Goal: Task Accomplishment & Management: Complete application form

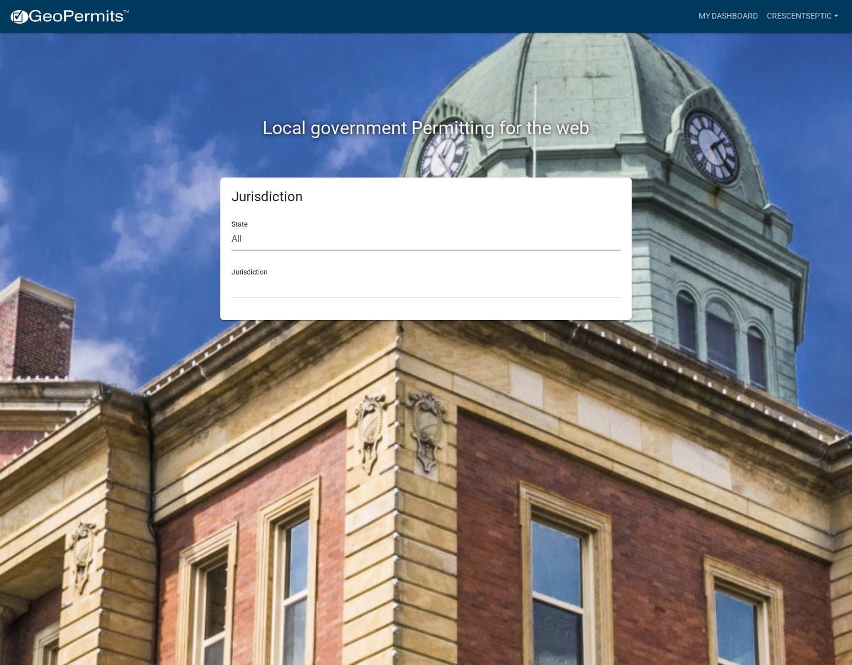
click at [273, 239] on select "All [US_STATE] [US_STATE] [US_STATE] [US_STATE] [US_STATE] [US_STATE] [US_STATE…" at bounding box center [426, 239] width 389 height 23
select select "[US_STATE]"
click at [232, 228] on select "All [US_STATE] [US_STATE] [US_STATE] [US_STATE] [US_STATE] [US_STATE] [US_STATE…" at bounding box center [426, 239] width 389 height 23
click at [273, 290] on select "[GEOGRAPHIC_DATA], [US_STATE] [GEOGRAPHIC_DATA], [US_STATE] [GEOGRAPHIC_DATA], …" at bounding box center [426, 287] width 389 height 23
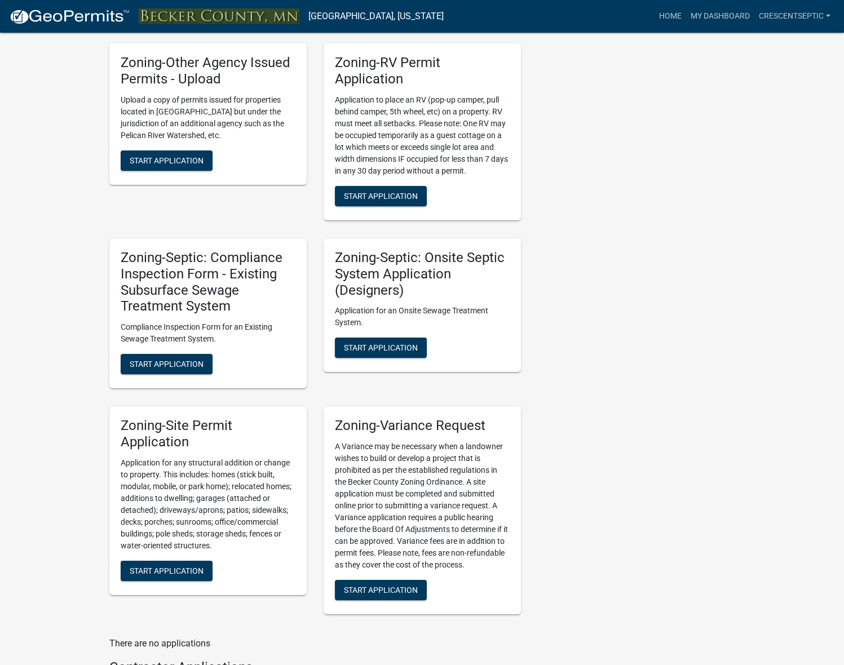
scroll to position [902, 0]
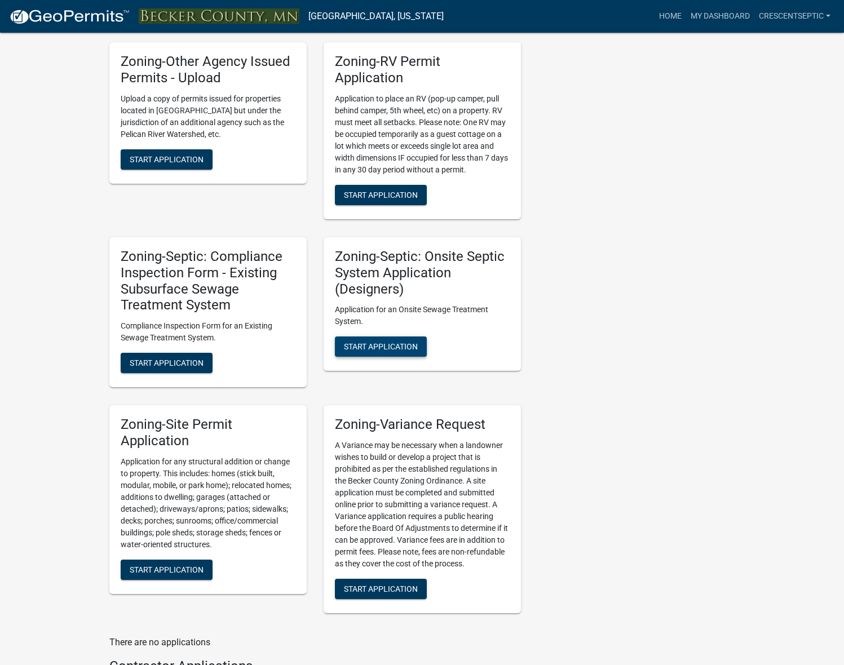
click at [360, 346] on span "Start Application" at bounding box center [381, 346] width 74 height 9
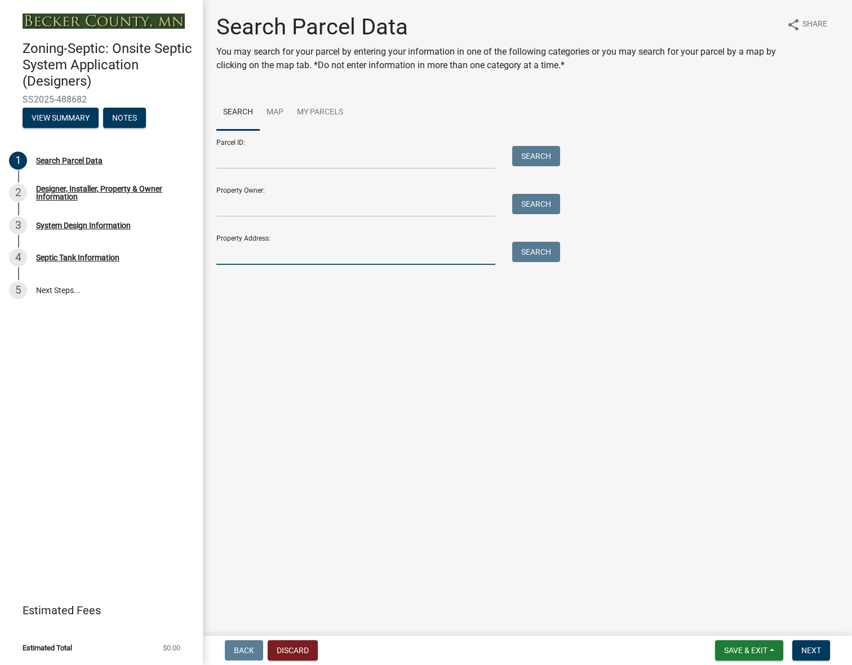
drag, startPoint x: 409, startPoint y: 254, endPoint x: 421, endPoint y: 252, distance: 12.5
click at [409, 254] on input "Property Address:" at bounding box center [355, 253] width 279 height 23
paste input "[STREET_ADDRESS]"
type input "[STREET_ADDRESS]"
click at [543, 251] on button "Search" at bounding box center [536, 252] width 48 height 20
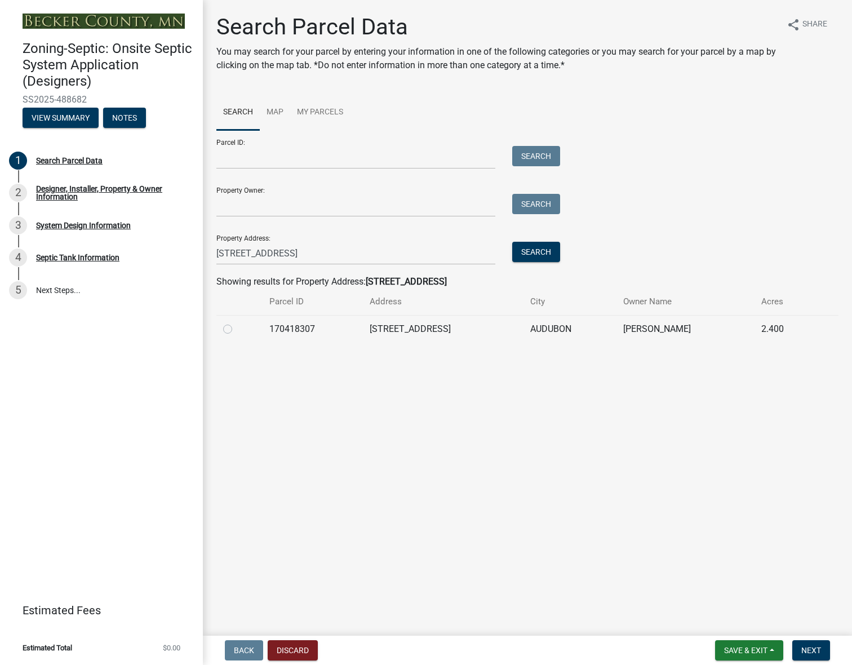
click at [237, 322] on label at bounding box center [237, 322] width 0 height 0
click at [237, 329] on input "radio" at bounding box center [240, 325] width 7 height 7
radio input "true"
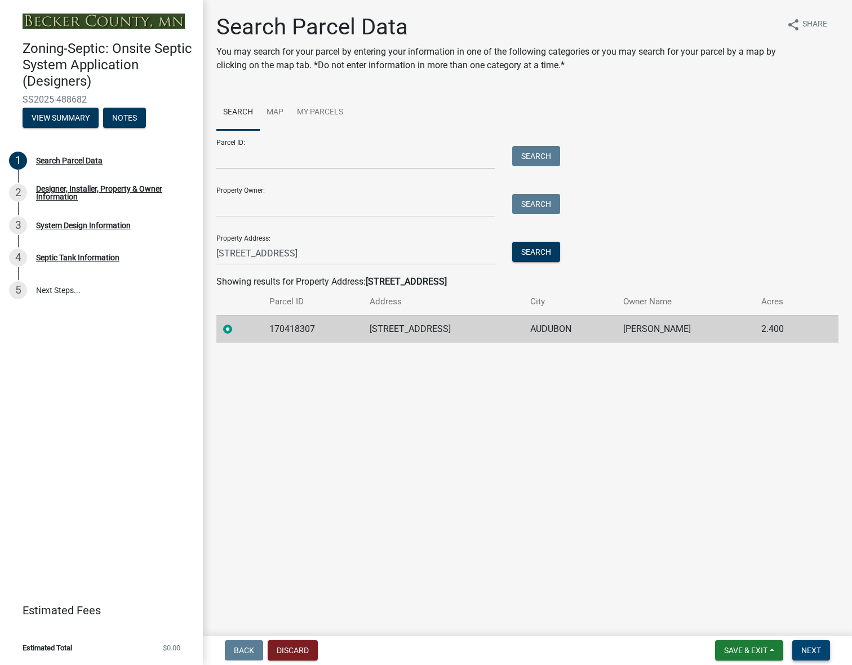
click at [811, 655] on button "Next" at bounding box center [811, 650] width 38 height 20
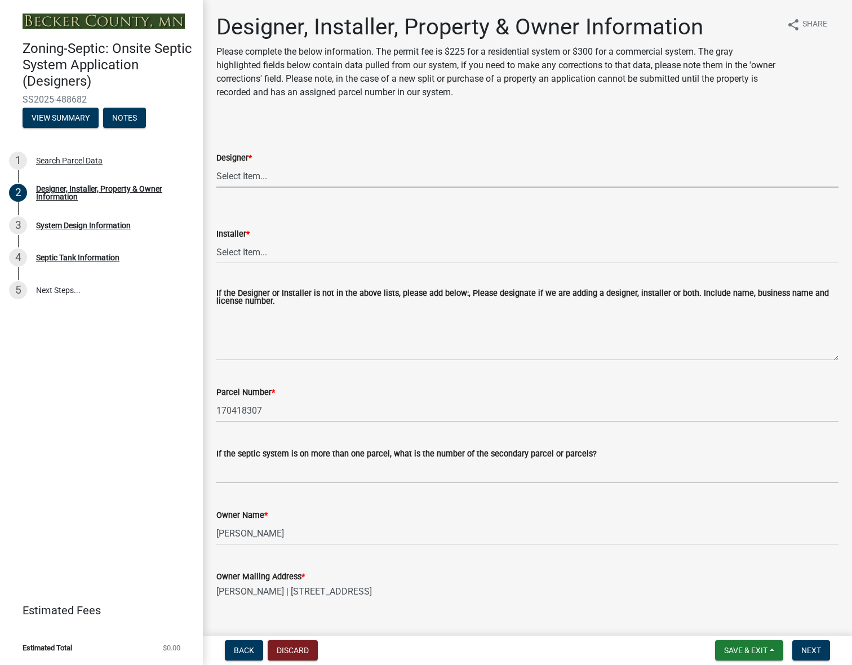
click at [335, 177] on select "Select Item... OTHER – Not listed (please add in next field and we will add to …" at bounding box center [527, 176] width 622 height 23
click at [216, 165] on select "Select Item... OTHER – Not listed (please add in next field and we will add to …" at bounding box center [527, 176] width 622 height 23
select select "28040c5d-3b1e-49e5-b52e-dac167f0f2de"
click at [237, 250] on select "Select Item... OTHER – Not listed (please add in next field and we will add to …" at bounding box center [527, 252] width 622 height 23
click at [216, 241] on select "Select Item... OTHER – Not listed (please add in next field and we will add to …" at bounding box center [527, 252] width 622 height 23
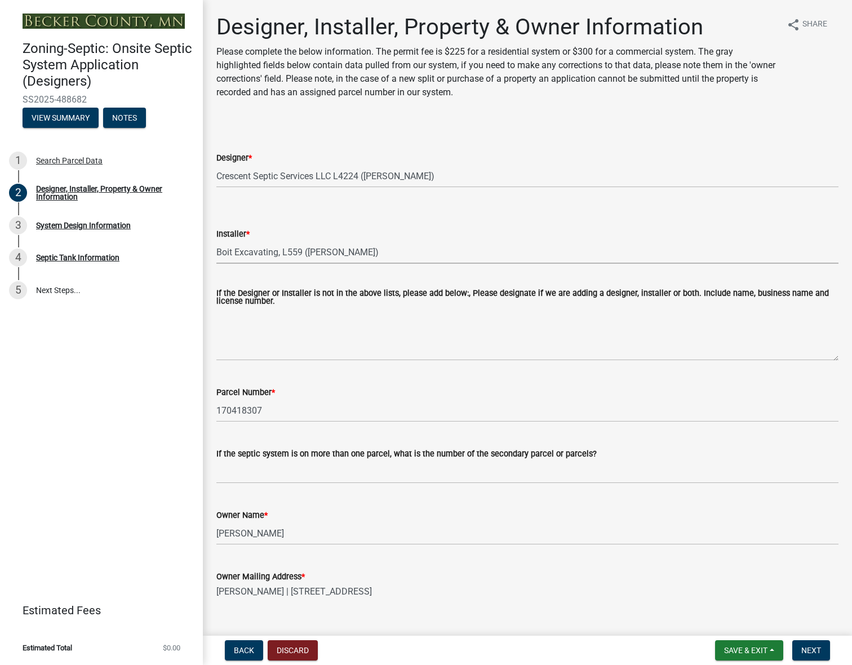
select select "ede4e548-f6bc-49f2-a226-2cc0ab0f840e"
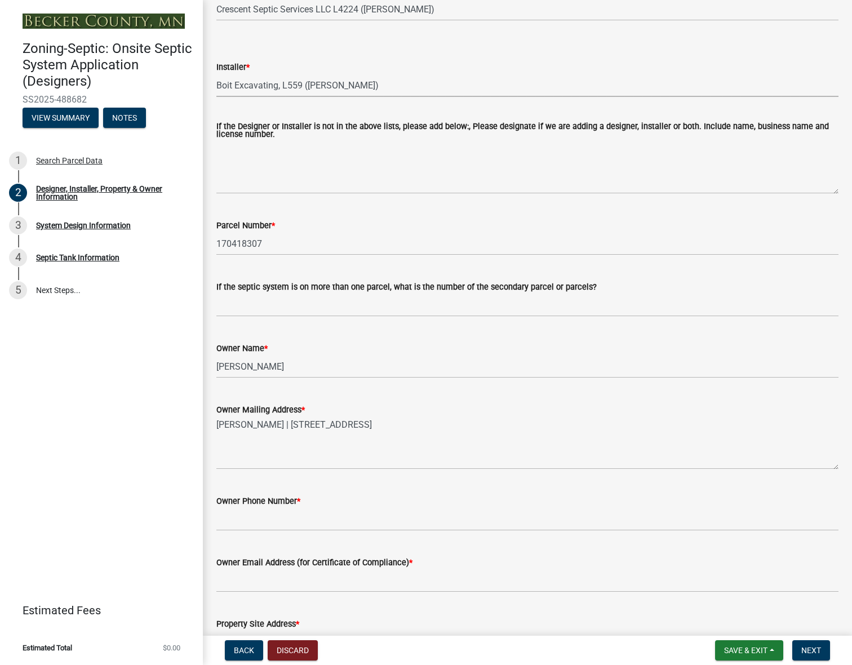
scroll to position [169, 0]
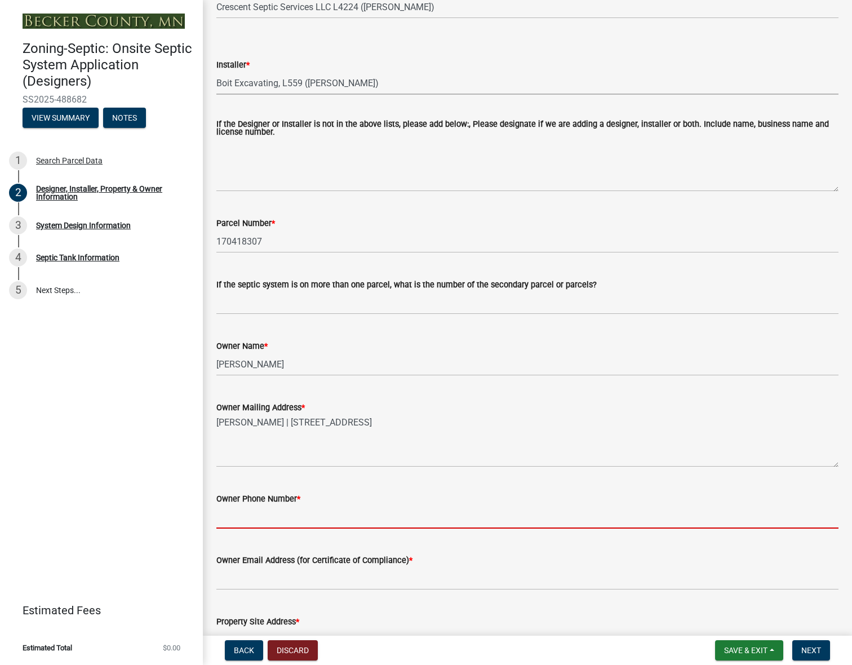
click at [255, 514] on input "Owner Phone Number *" at bounding box center [527, 516] width 622 height 23
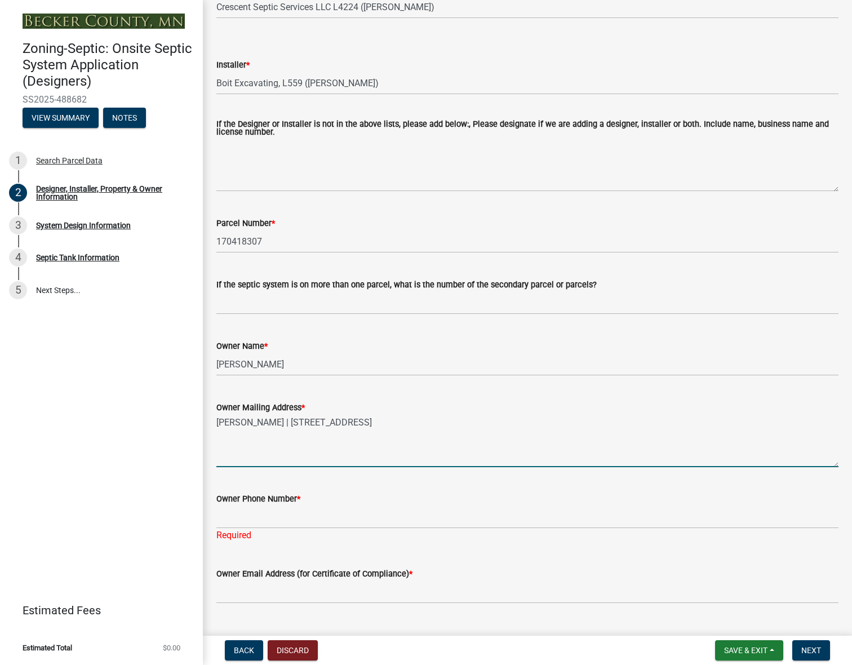
click at [239, 458] on textarea "[PERSON_NAME] | [STREET_ADDRESS]" at bounding box center [527, 440] width 622 height 53
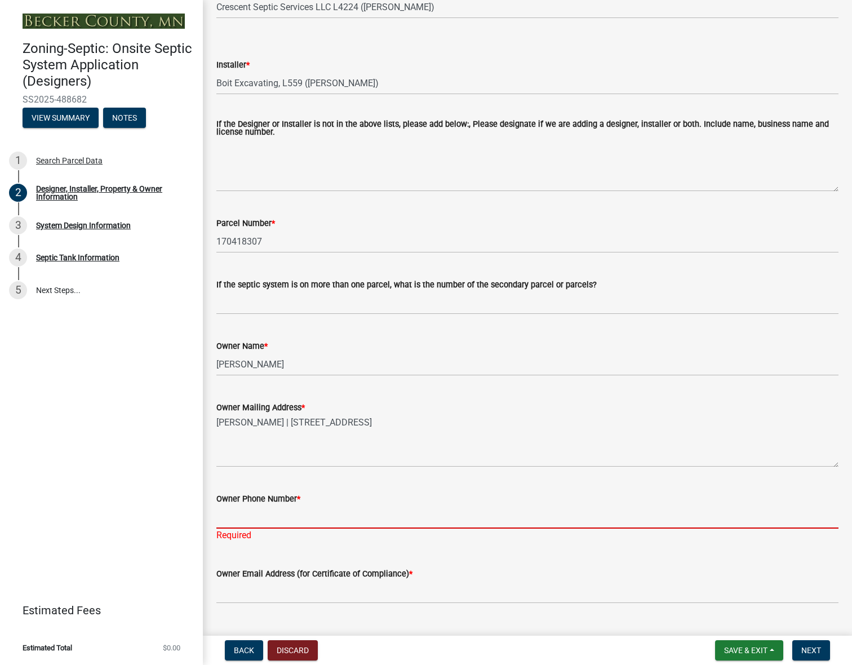
click at [246, 513] on input "Owner Phone Number *" at bounding box center [527, 516] width 622 height 23
paste input "[PHONE_NUMBER]"
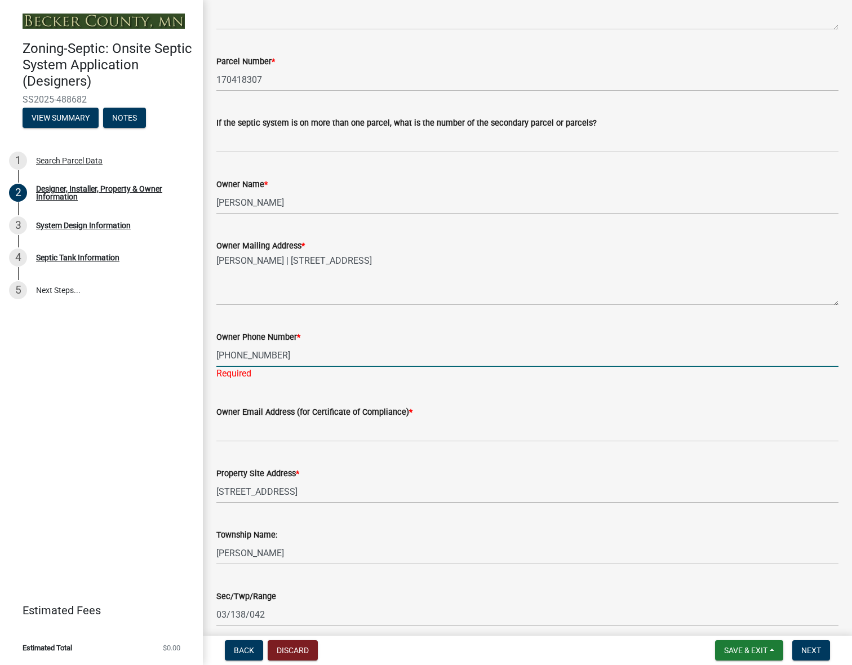
scroll to position [338, 0]
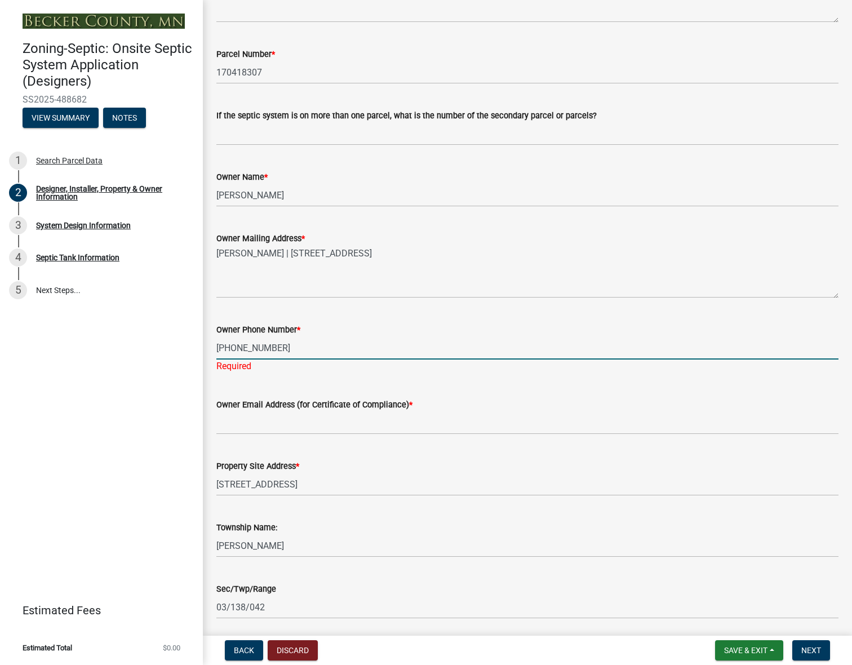
type input "[PHONE_NUMBER]"
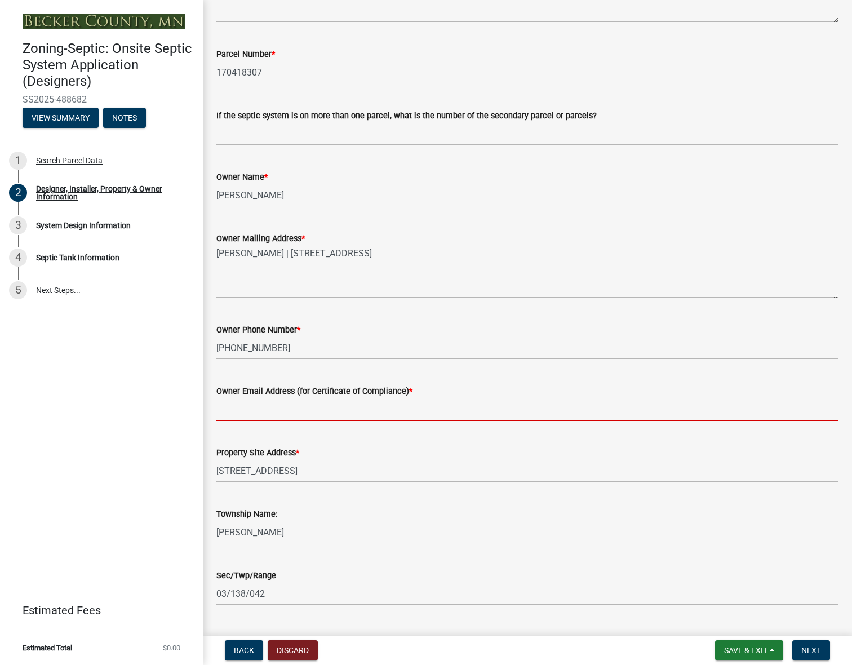
click at [232, 424] on wm-data-entity-input "Owner Email Address (for Certificate of Compliance) *" at bounding box center [527, 399] width 622 height 61
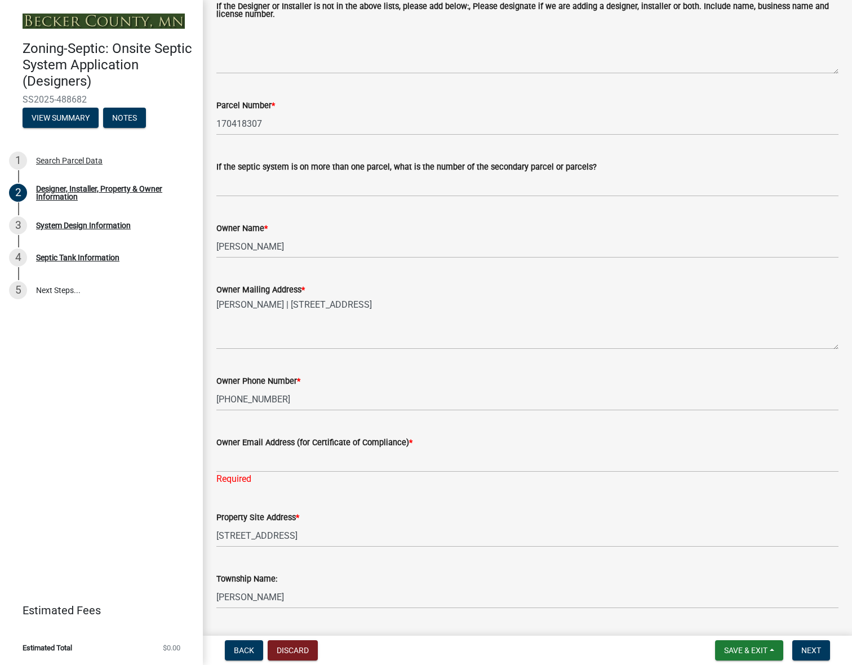
scroll to position [280, 0]
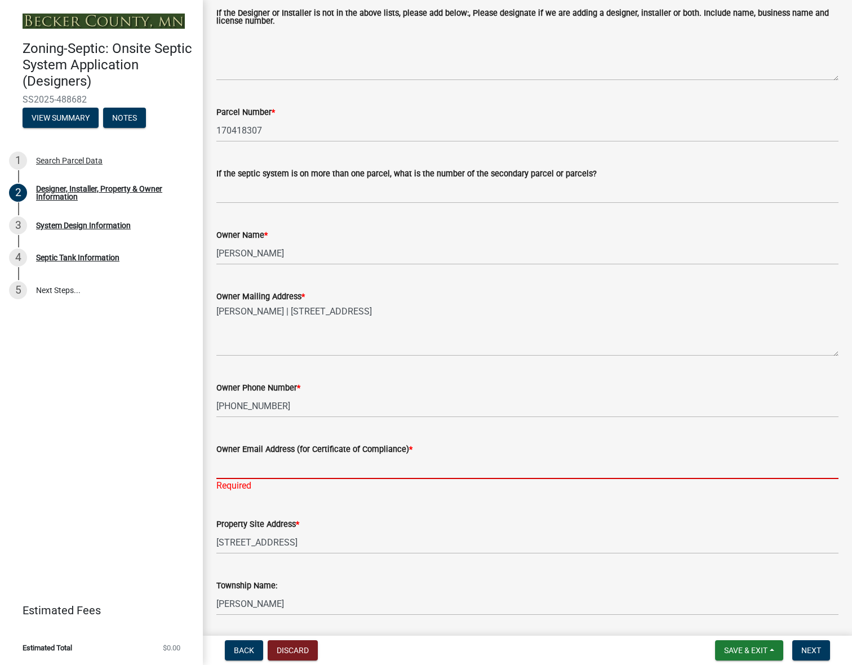
click at [242, 466] on input "Owner Email Address (for Certificate of Compliance) *" at bounding box center [527, 467] width 622 height 23
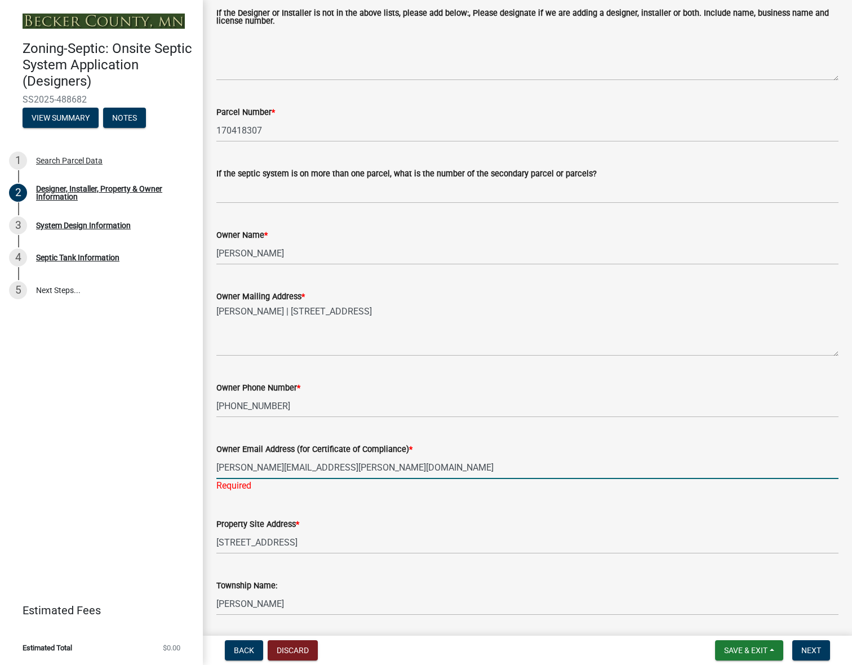
drag, startPoint x: 334, startPoint y: 466, endPoint x: 198, endPoint y: 474, distance: 136.0
click at [198, 474] on div "Zoning-Septic: Onsite Septic System Application (Designers) SS2025-488682 View …" at bounding box center [426, 332] width 852 height 665
type input "[PERSON_NAME][EMAIL_ADDRESS][PERSON_NAME][DOMAIN_NAME]"
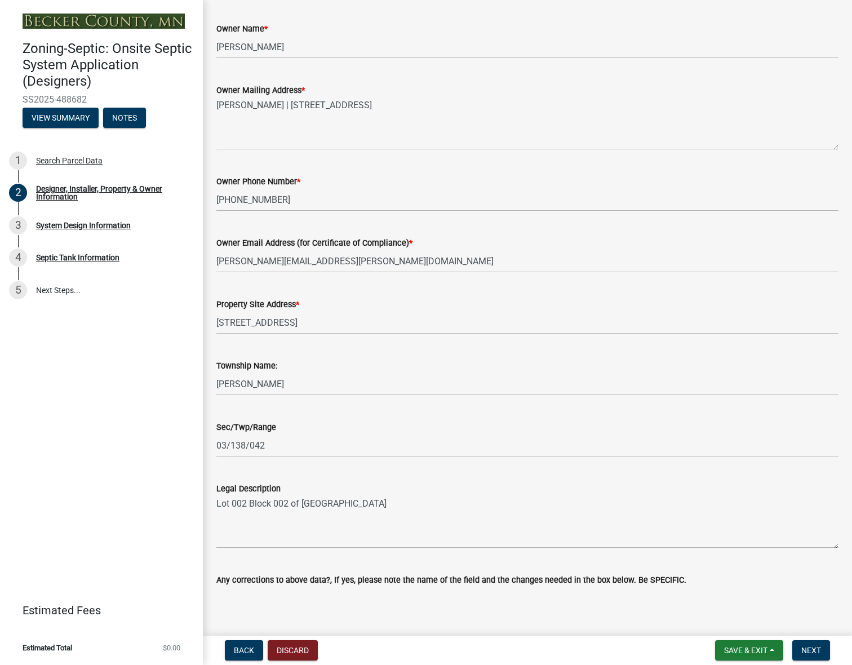
scroll to position [548, 0]
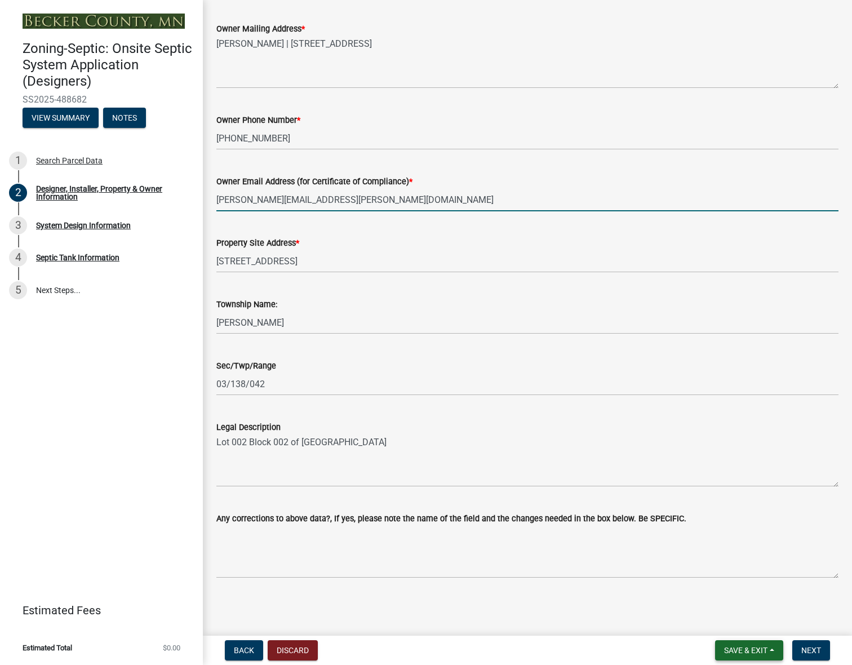
click at [735, 651] on span "Save & Exit" at bounding box center [745, 650] width 43 height 9
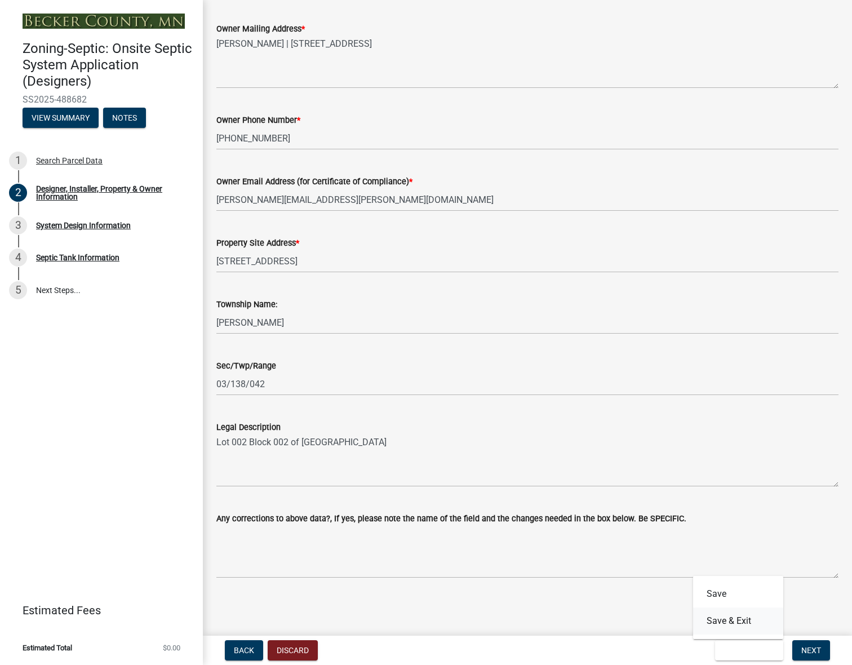
click at [734, 618] on button "Save & Exit" at bounding box center [738, 620] width 90 height 27
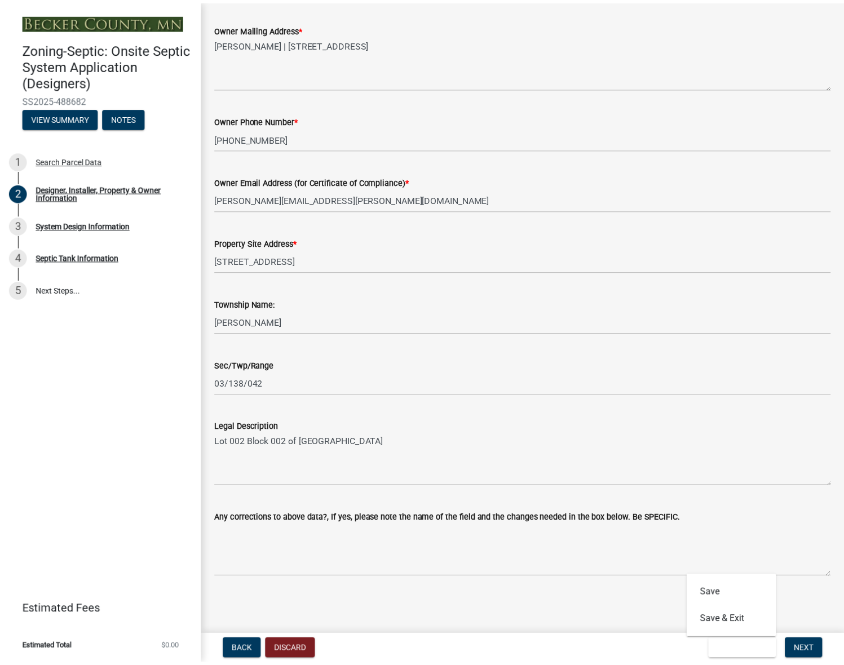
scroll to position [0, 0]
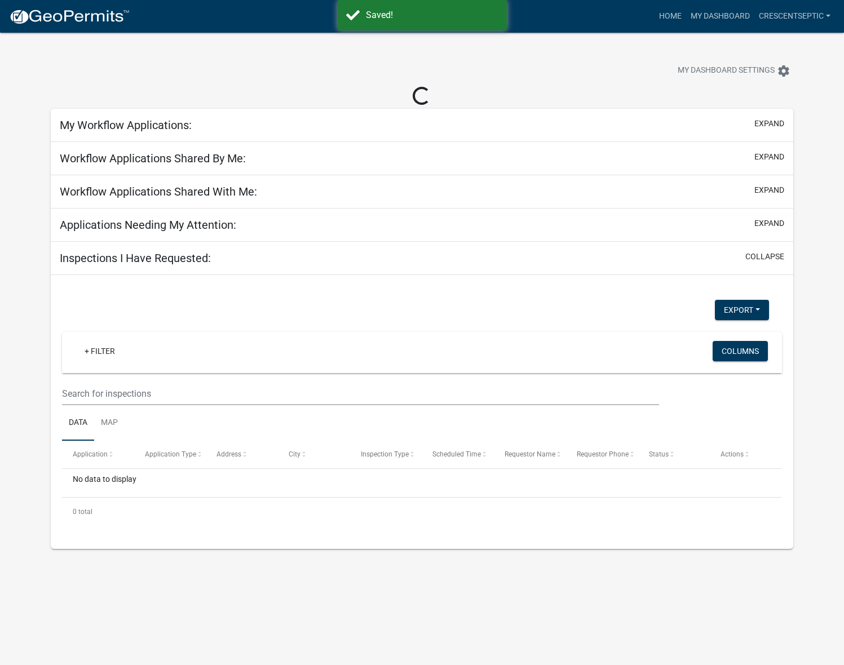
select select "3: 100"
